Goal: Transaction & Acquisition: Purchase product/service

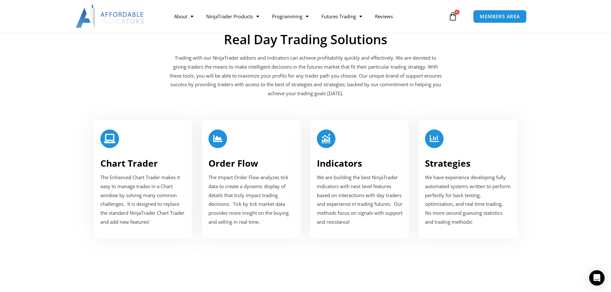
scroll to position [738, 0]
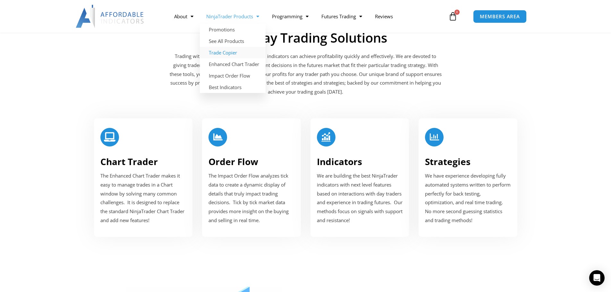
click at [233, 54] on link "Trade Copier" at bounding box center [233, 53] width 66 height 12
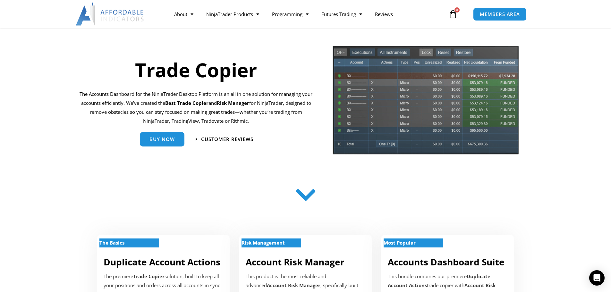
scroll to position [64, 0]
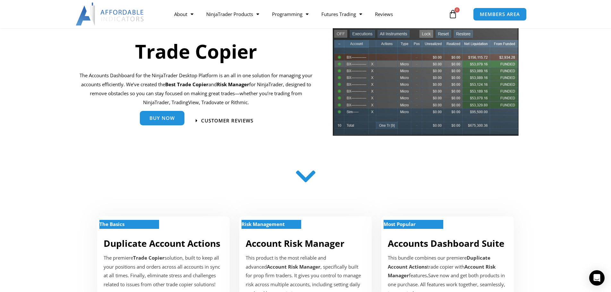
click at [162, 119] on span "Buy Now" at bounding box center [161, 118] width 25 height 5
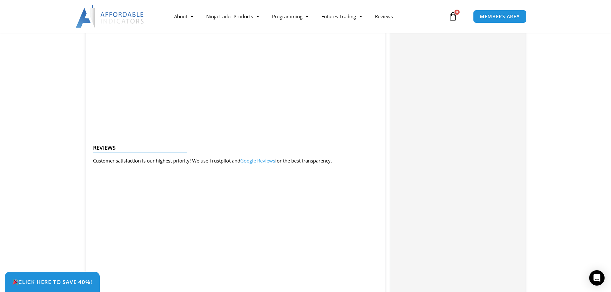
scroll to position [834, 0]
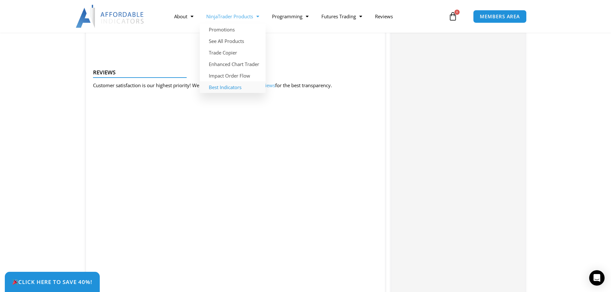
click at [223, 87] on link "Best Indicators" at bounding box center [233, 87] width 66 height 12
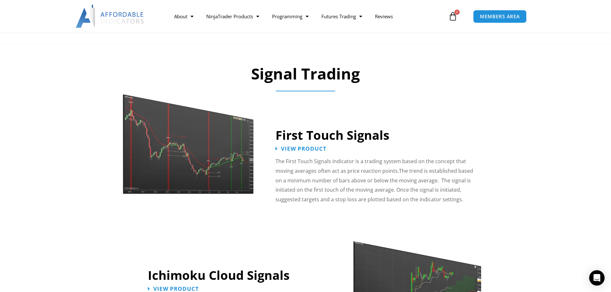
scroll to position [1026, 0]
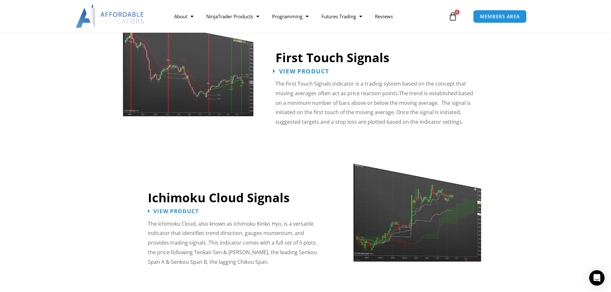
click at [320, 68] on span "View Product" at bounding box center [304, 71] width 50 height 6
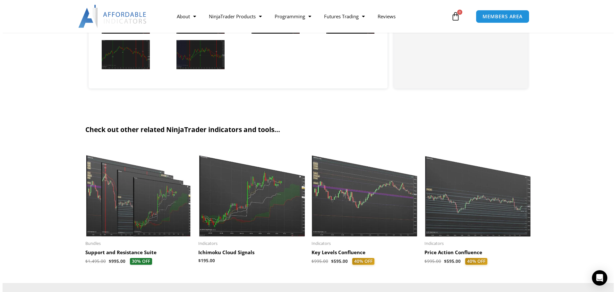
scroll to position [898, 0]
